Goal: Check status: Check status

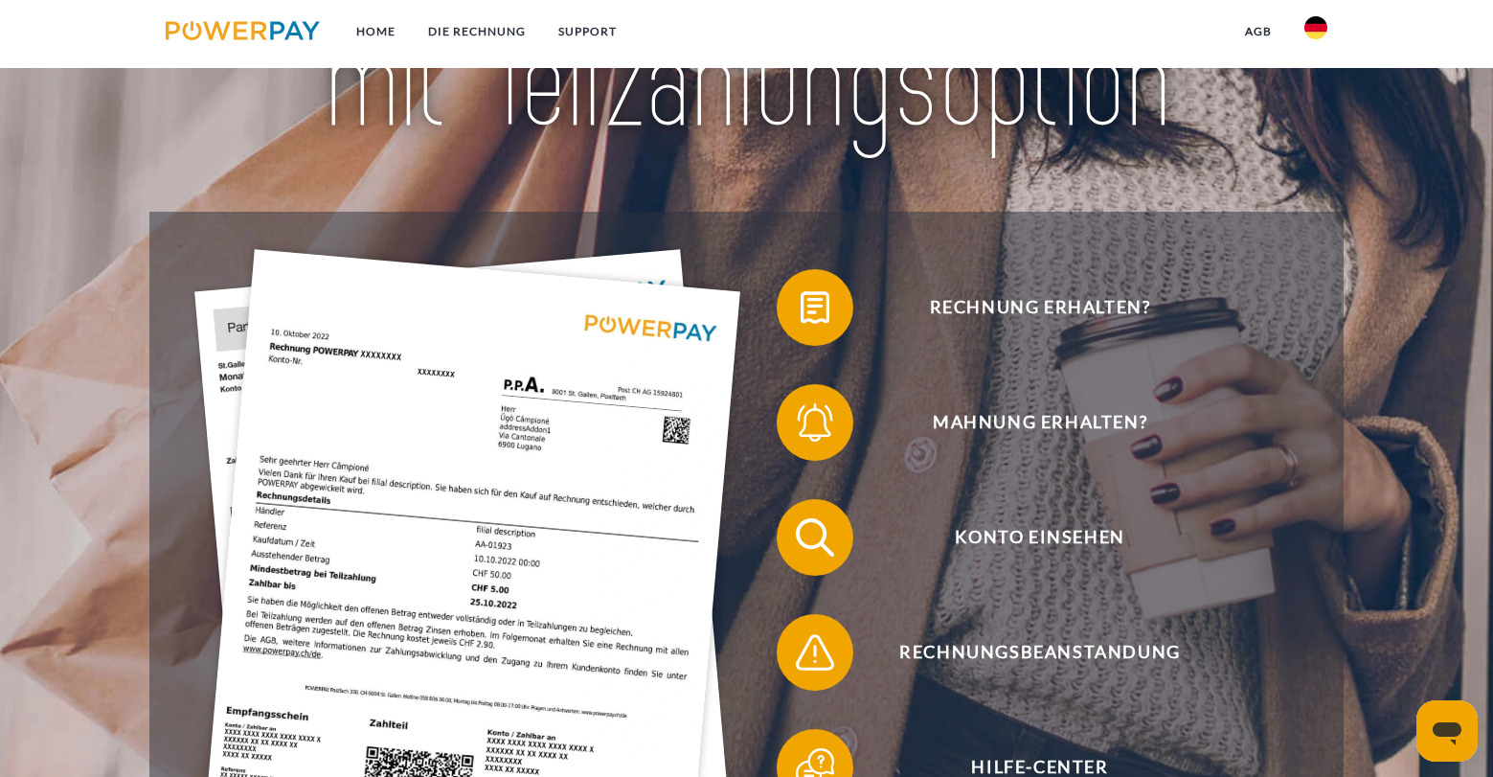
scroll to position [244, 0]
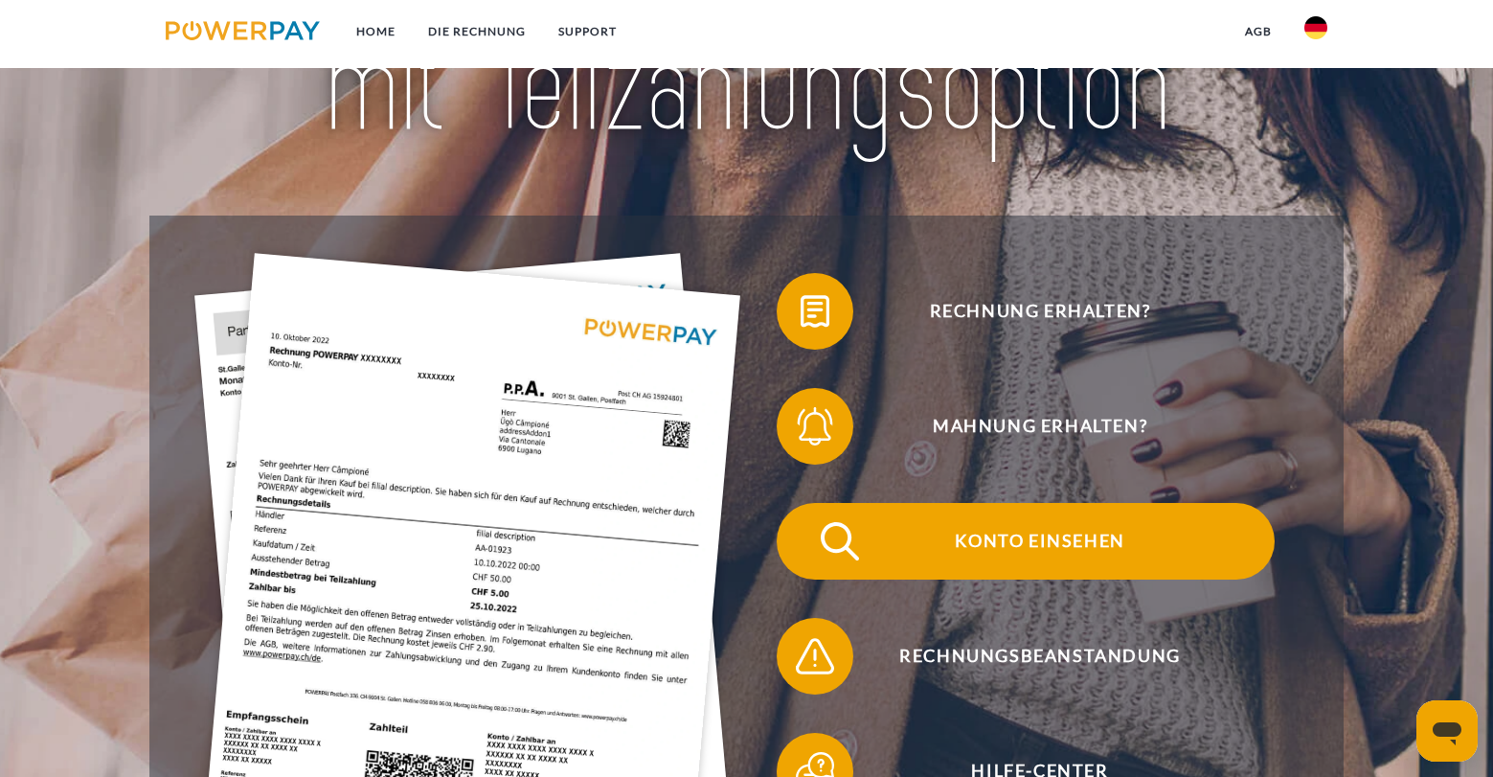
click at [1079, 547] on span "Konto einsehen" at bounding box center [1039, 541] width 469 height 77
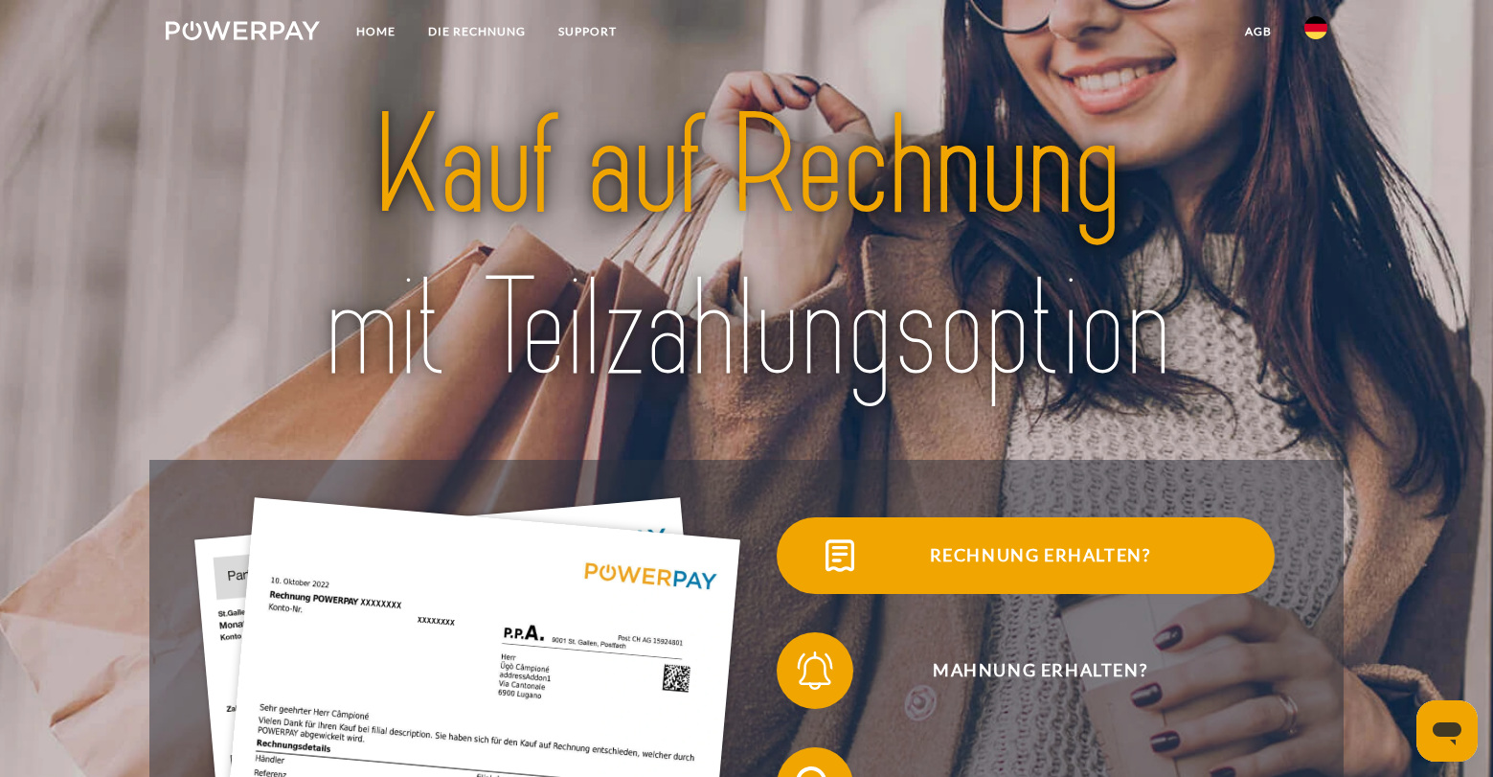
click at [1015, 546] on span "Rechnung erhalten?" at bounding box center [1039, 555] width 469 height 77
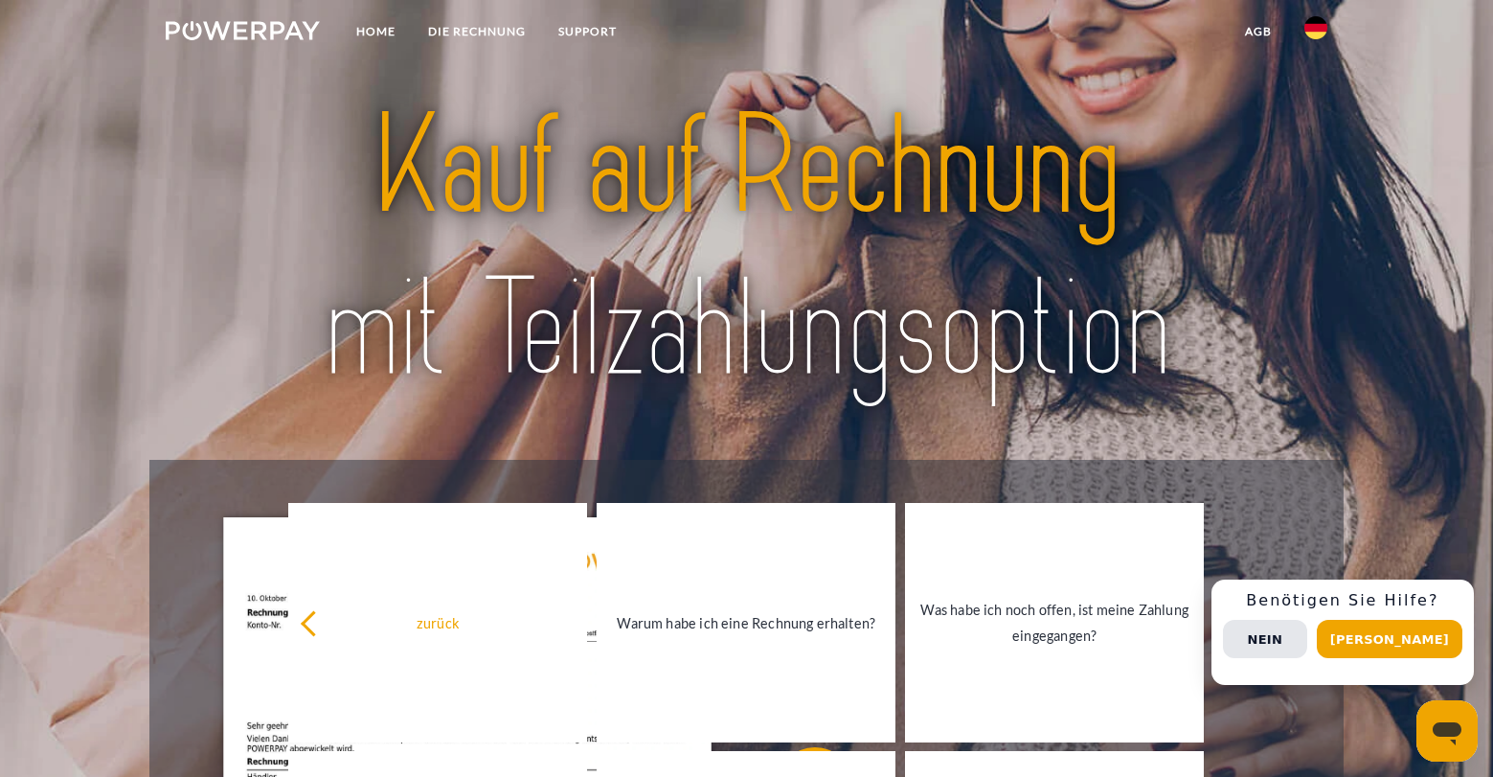
click at [270, 31] on img at bounding box center [243, 30] width 154 height 19
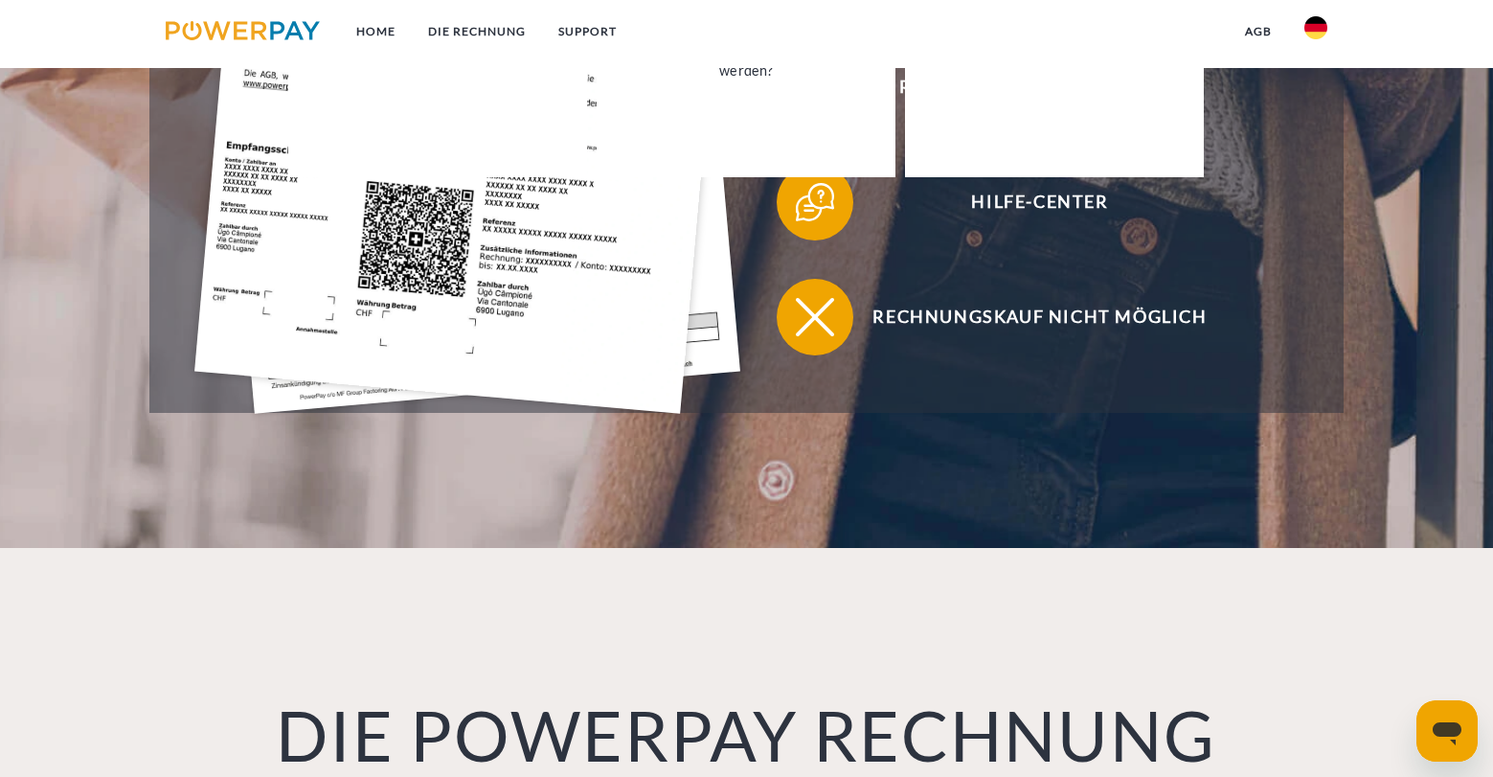
scroll to position [784, 0]
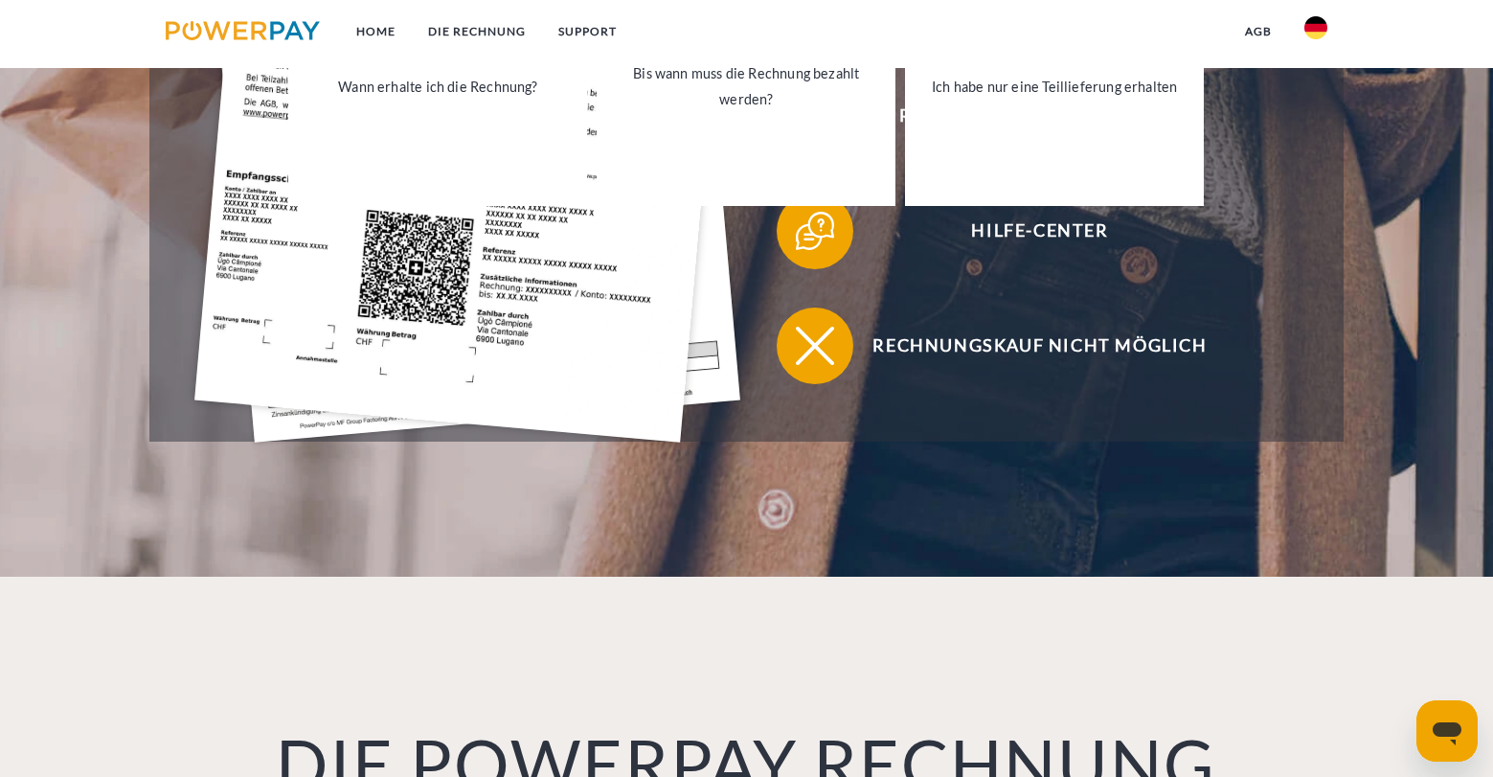
click at [1328, 251] on div "Rechnung erhalten? Mahnung erhalten? Konto einsehen" at bounding box center [746, 58] width 1194 height 766
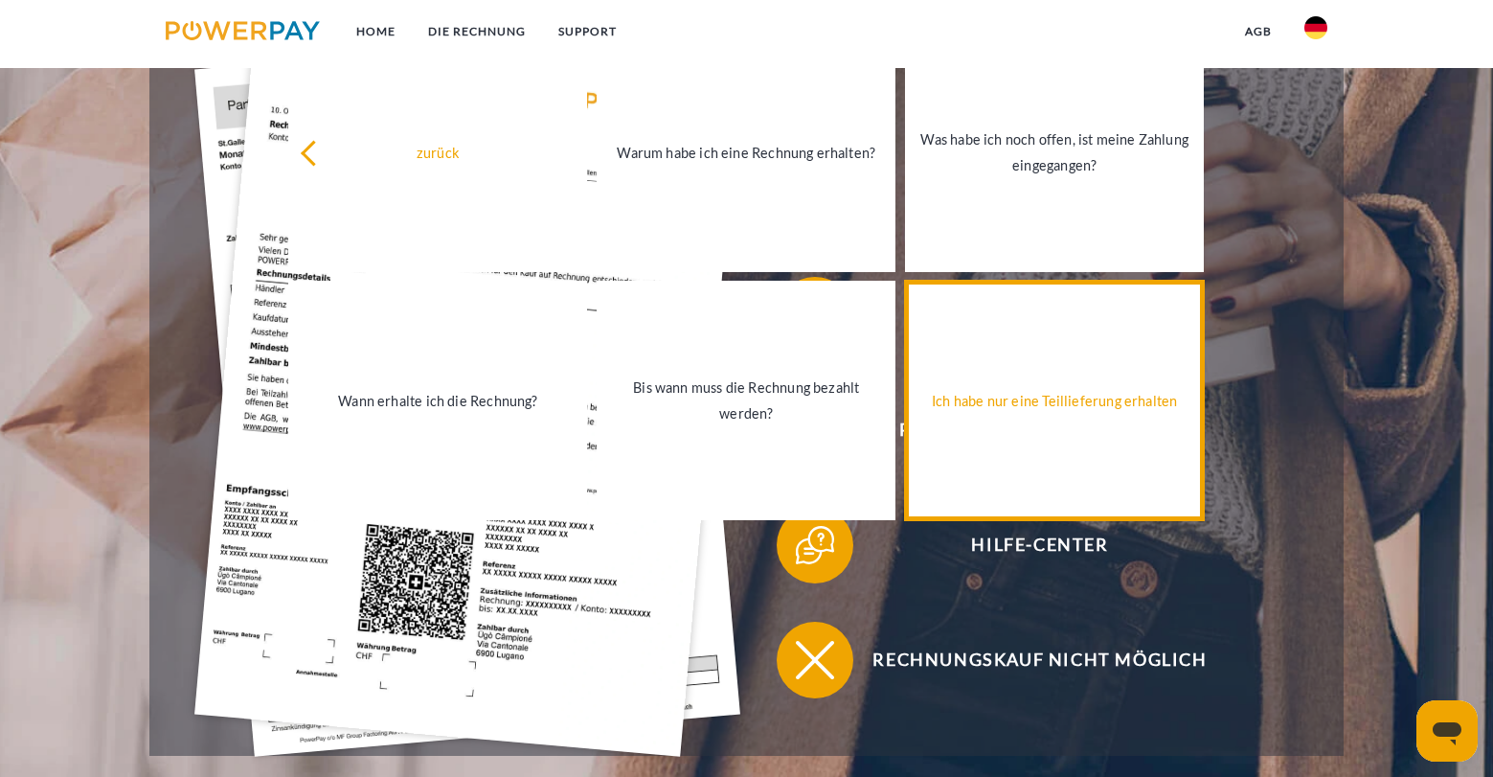
scroll to position [409, 0]
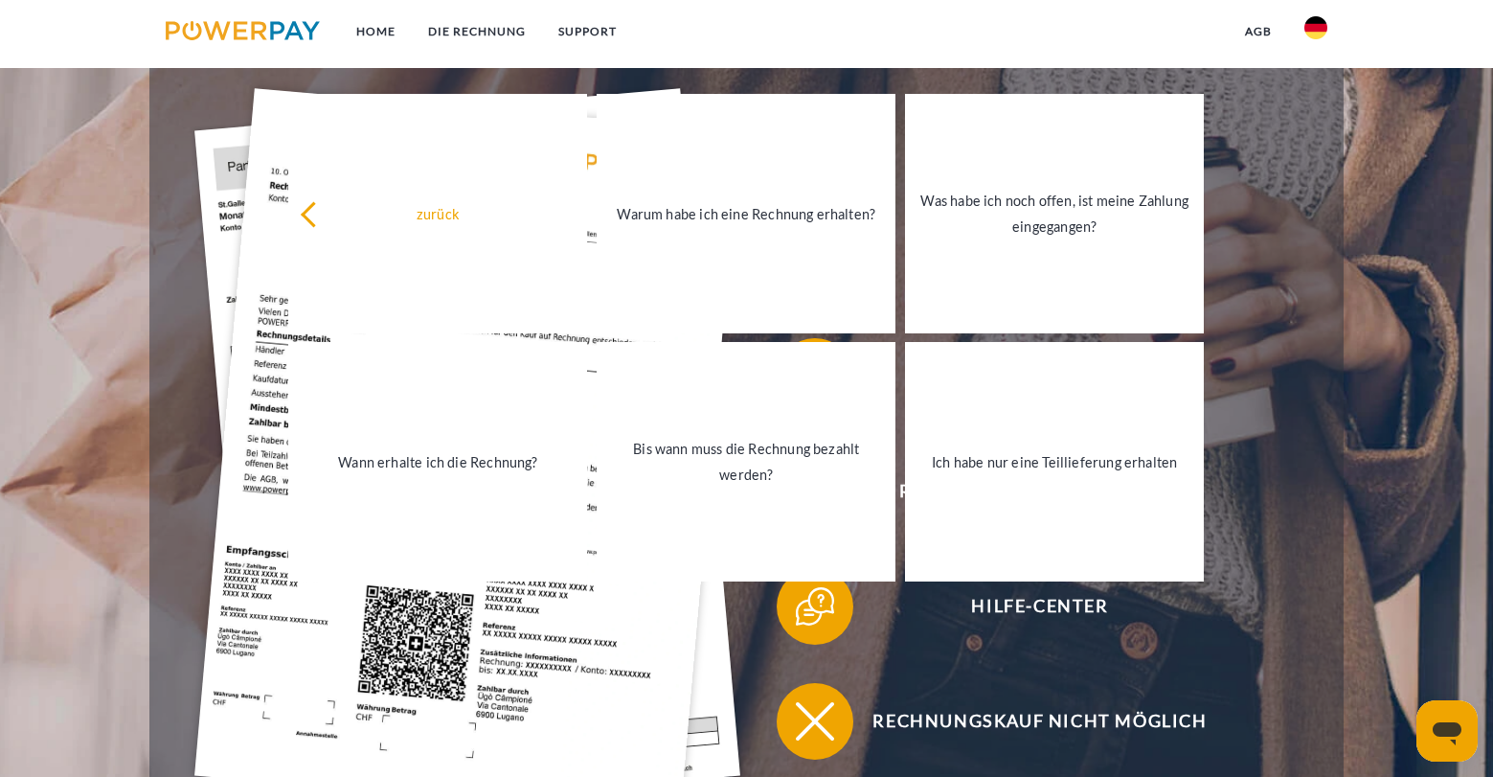
click at [1291, 290] on div "Mahnung erhalten?" at bounding box center [1025, 261] width 559 height 115
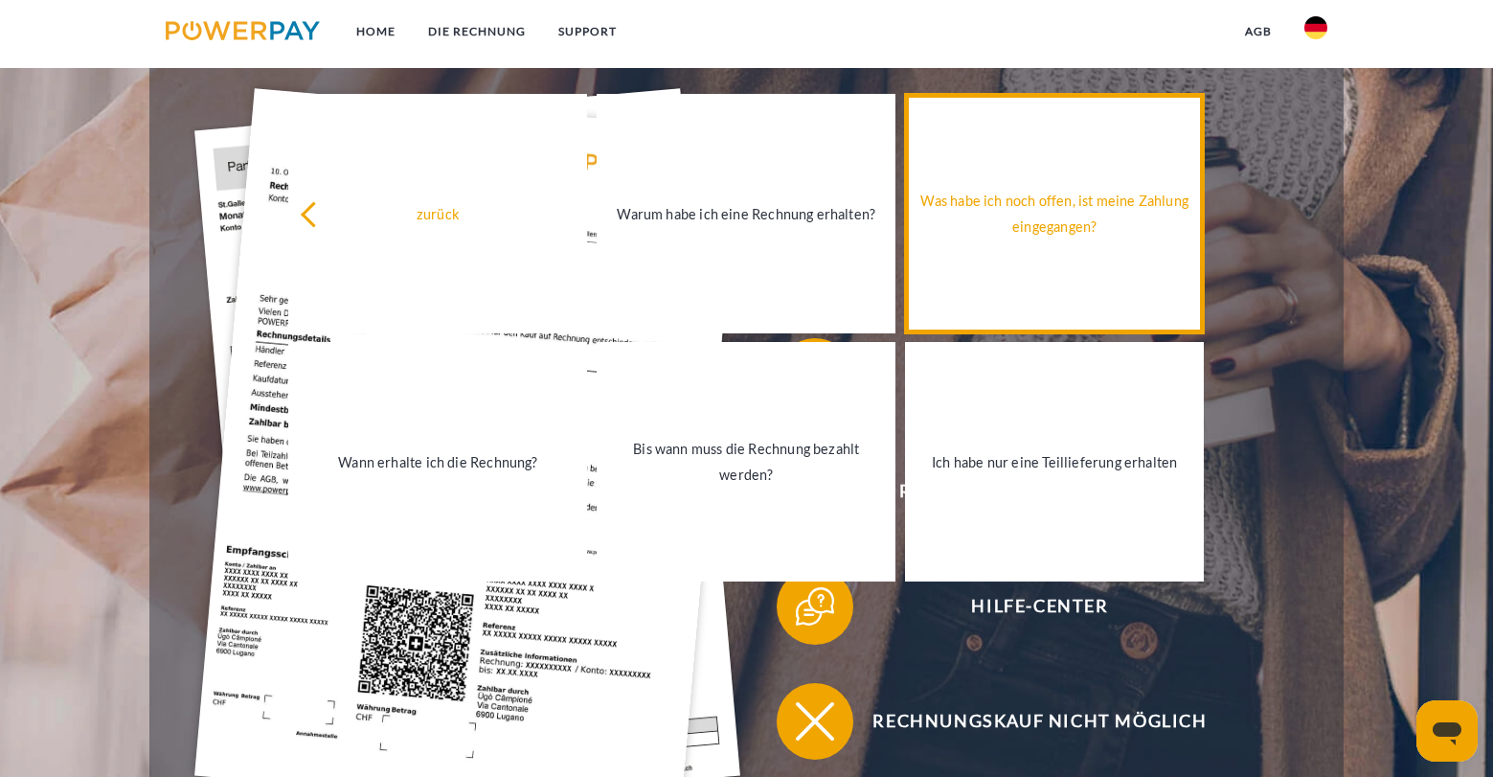
click at [1003, 243] on link "Was habe ich noch offen, ist meine Zahlung eingegangen?" at bounding box center [1054, 213] width 299 height 239
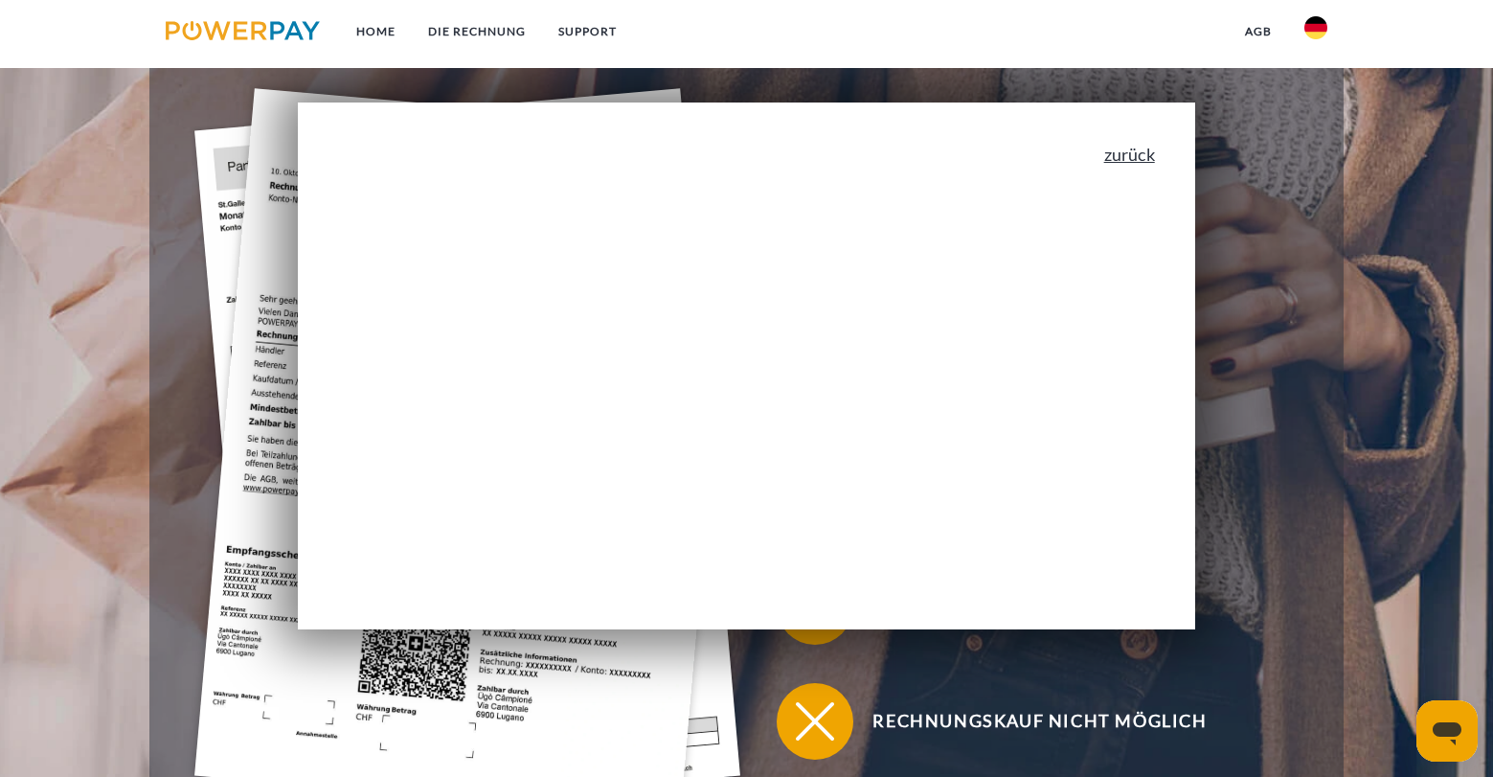
click at [1142, 147] on link "zurück" at bounding box center [1129, 154] width 51 height 17
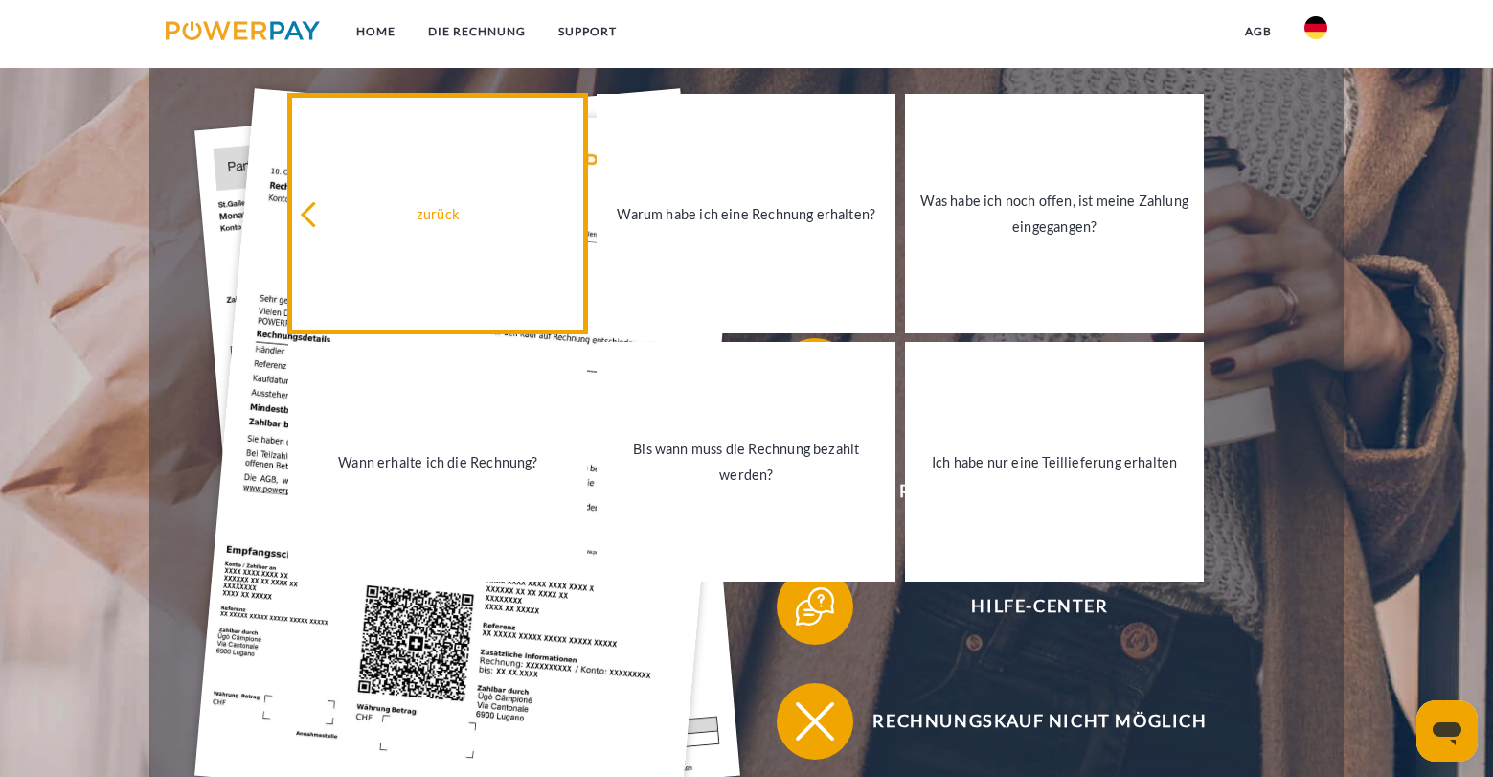
click at [451, 214] on div "zurück" at bounding box center [438, 213] width 276 height 26
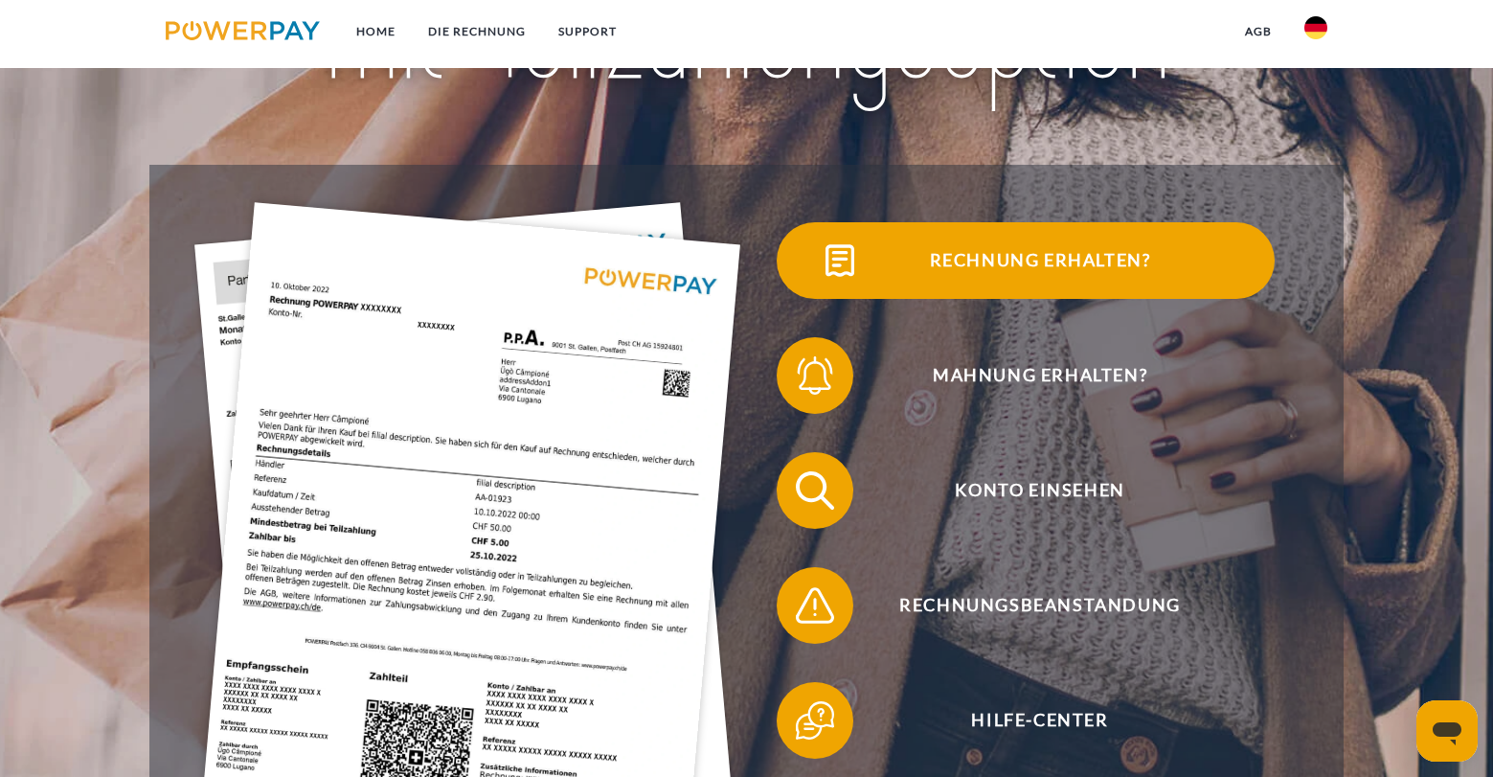
scroll to position [292, 0]
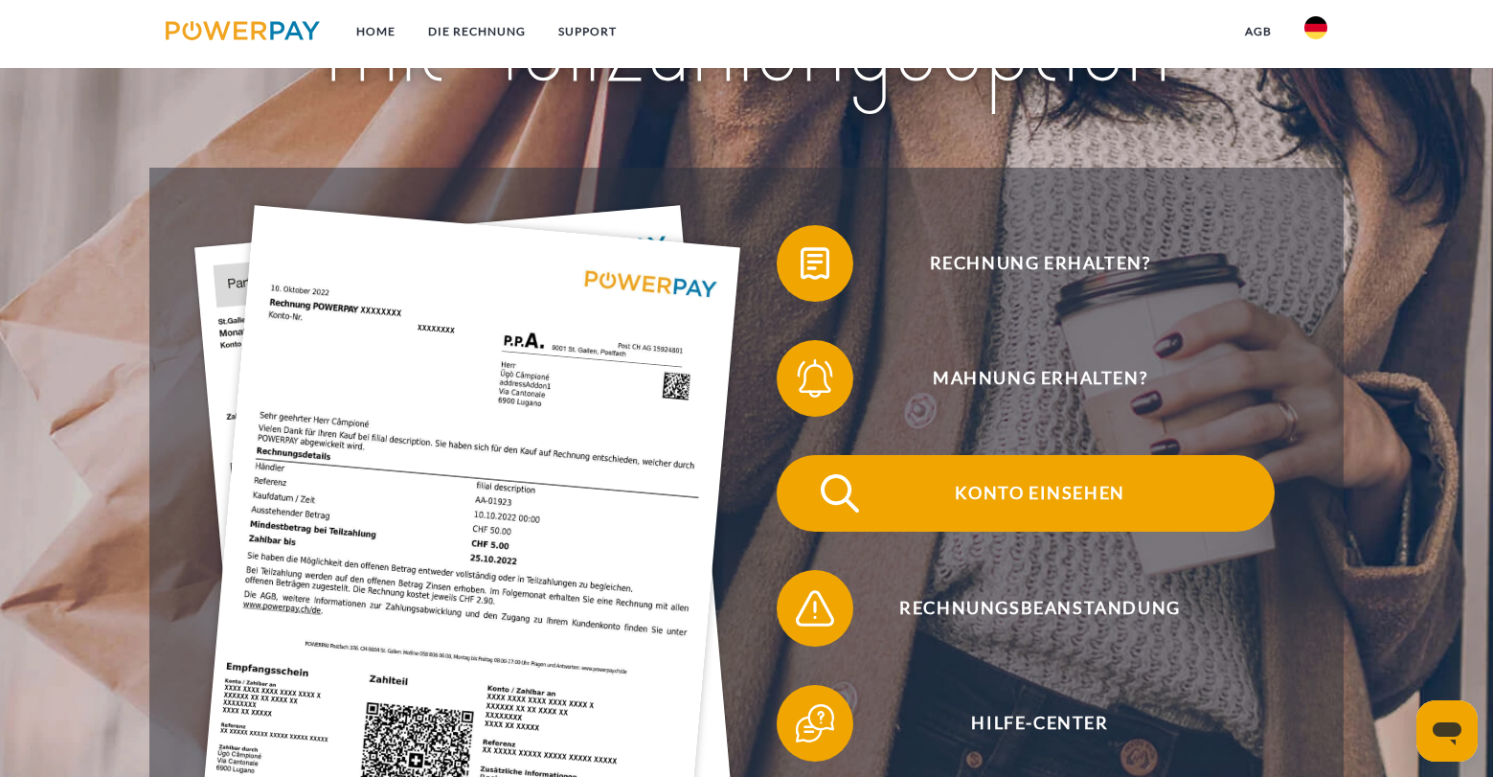
click at [1011, 516] on span "Konto einsehen" at bounding box center [1039, 493] width 469 height 77
